Goal: Task Accomplishment & Management: Manage account settings

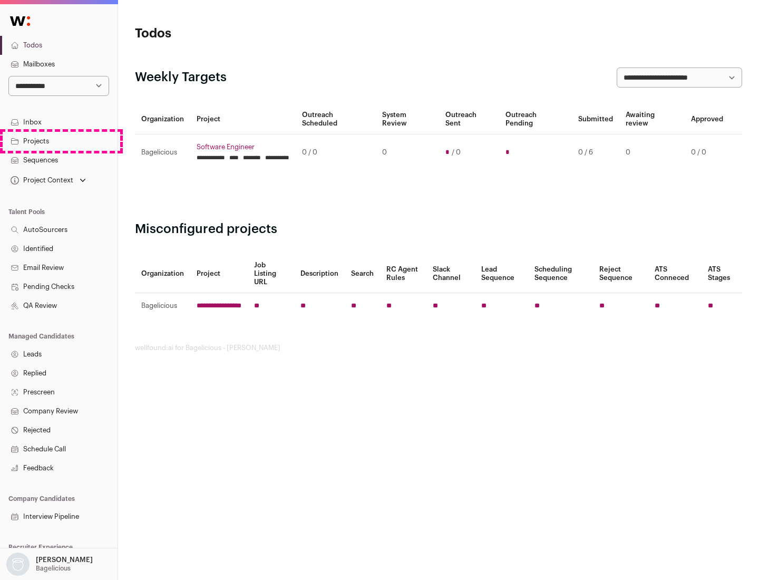
click at [59, 141] on link "Projects" at bounding box center [59, 141] width 118 height 19
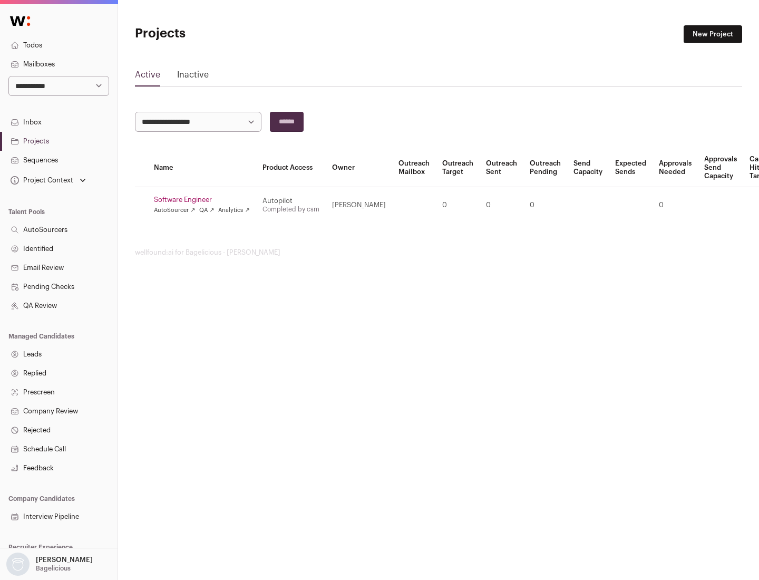
click at [205, 200] on link "Software Engineer" at bounding box center [202, 200] width 96 height 8
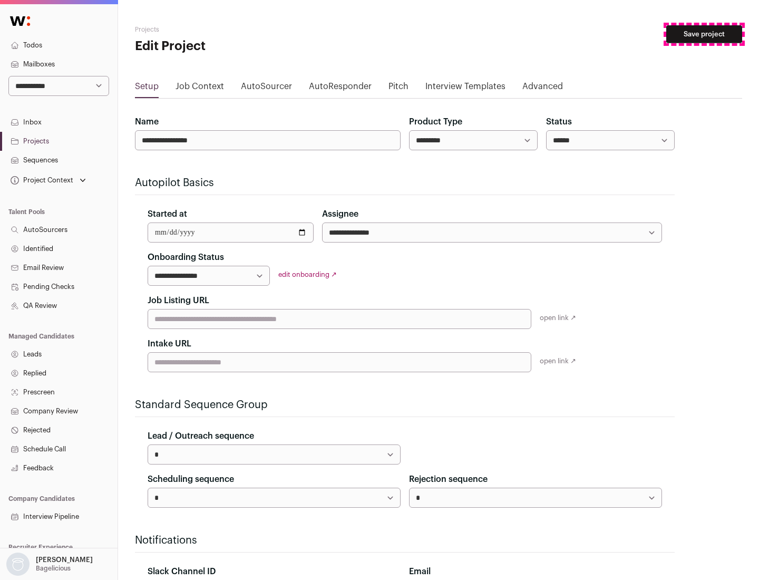
click at [704, 34] on button "Save project" at bounding box center [704, 34] width 76 height 18
